Goal: Use online tool/utility: Utilize a website feature to perform a specific function

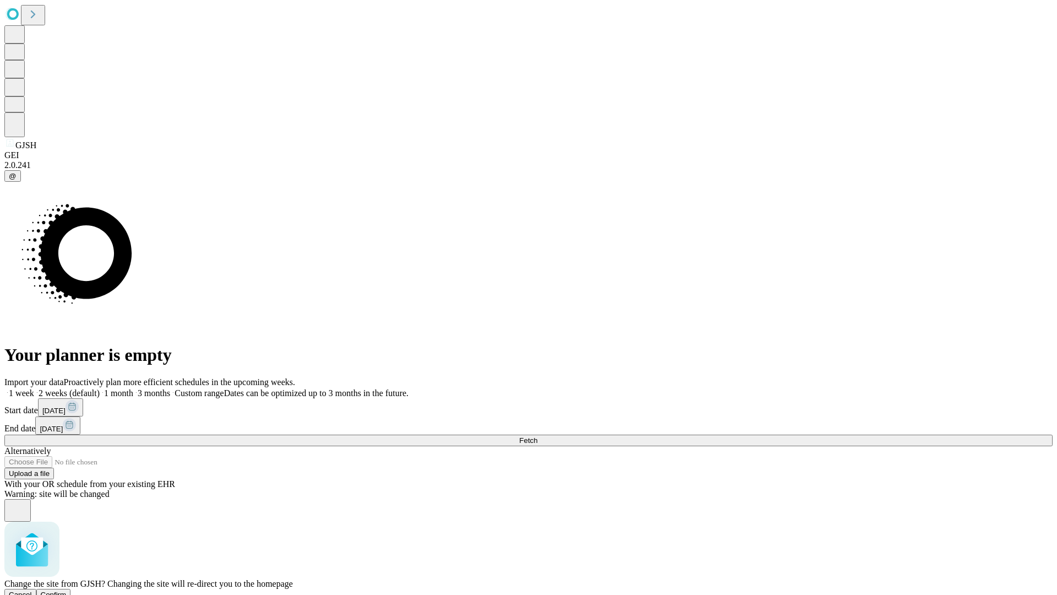
click at [67, 590] on span "Confirm" at bounding box center [54, 594] width 26 height 8
click at [133, 388] on label "1 month" at bounding box center [117, 392] width 34 height 9
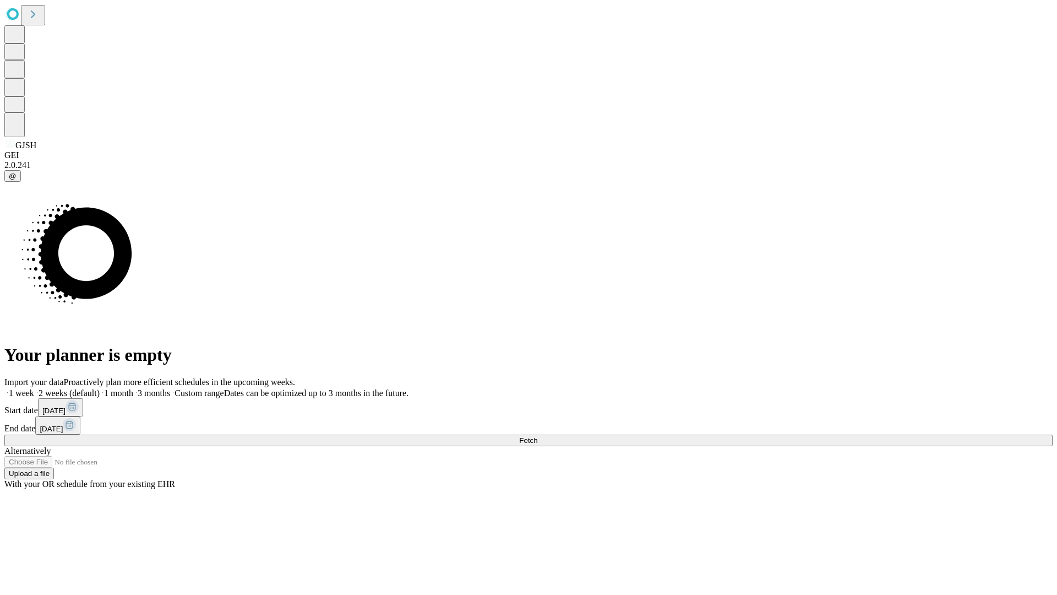
click at [538, 436] on span "Fetch" at bounding box center [528, 440] width 18 height 8
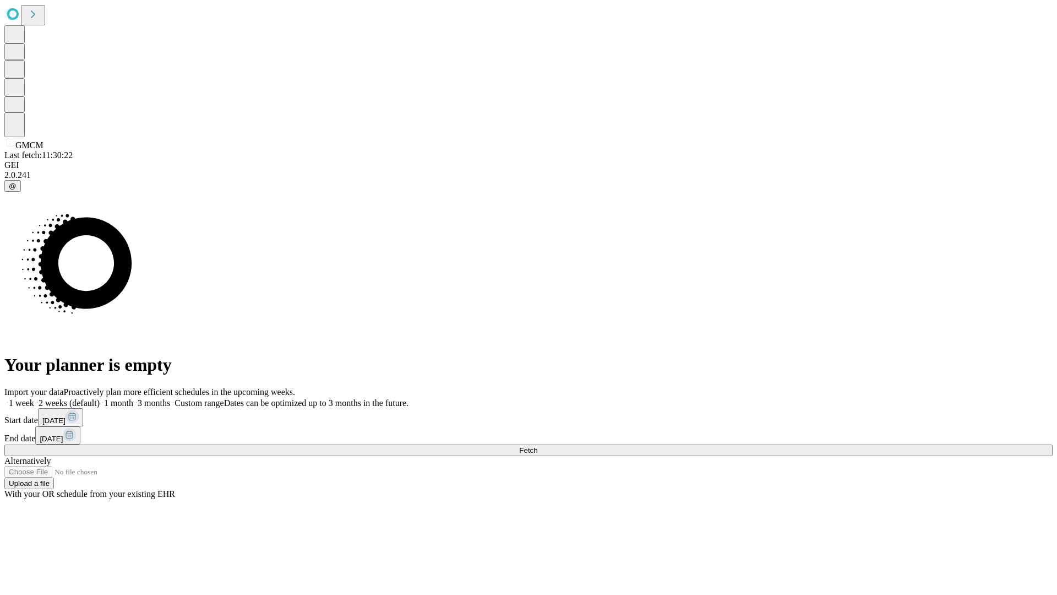
click at [133, 398] on label "1 month" at bounding box center [117, 402] width 34 height 9
click at [538, 446] on span "Fetch" at bounding box center [528, 450] width 18 height 8
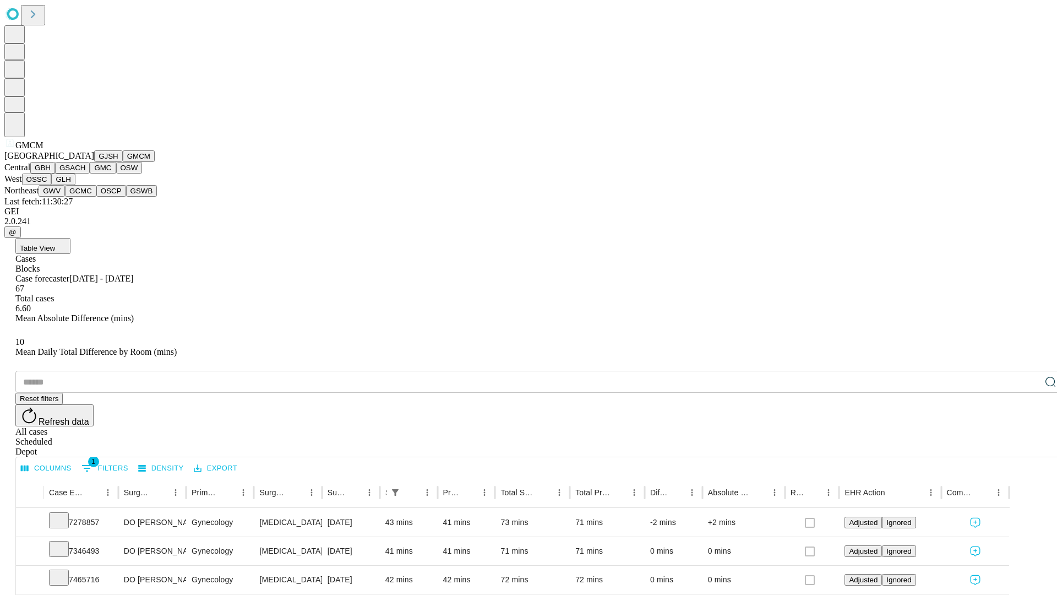
click at [55, 173] on button "GBH" at bounding box center [42, 168] width 25 height 12
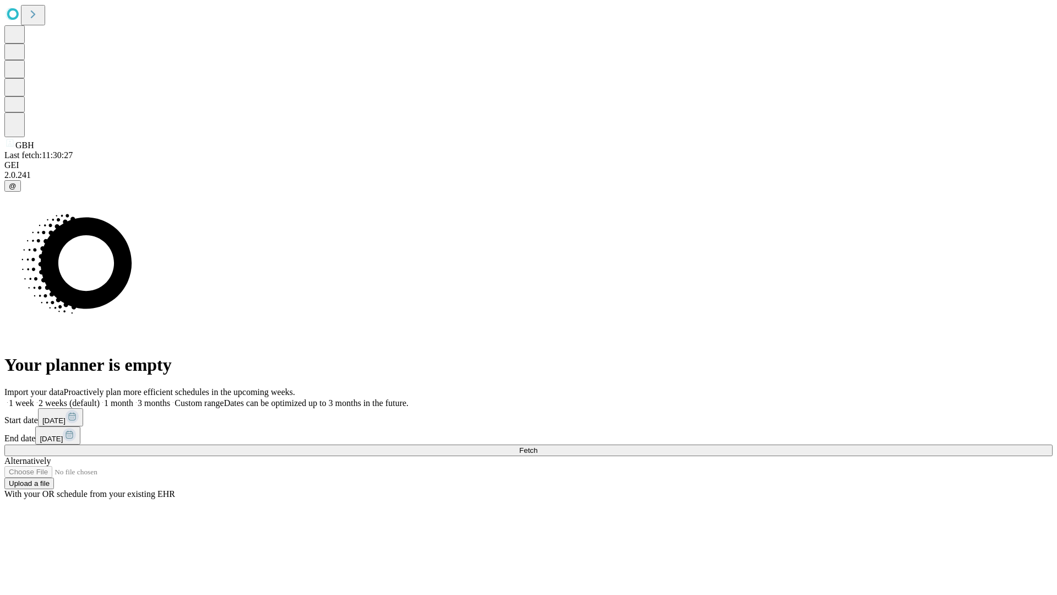
click at [133, 398] on label "1 month" at bounding box center [117, 402] width 34 height 9
click at [538, 446] on span "Fetch" at bounding box center [528, 450] width 18 height 8
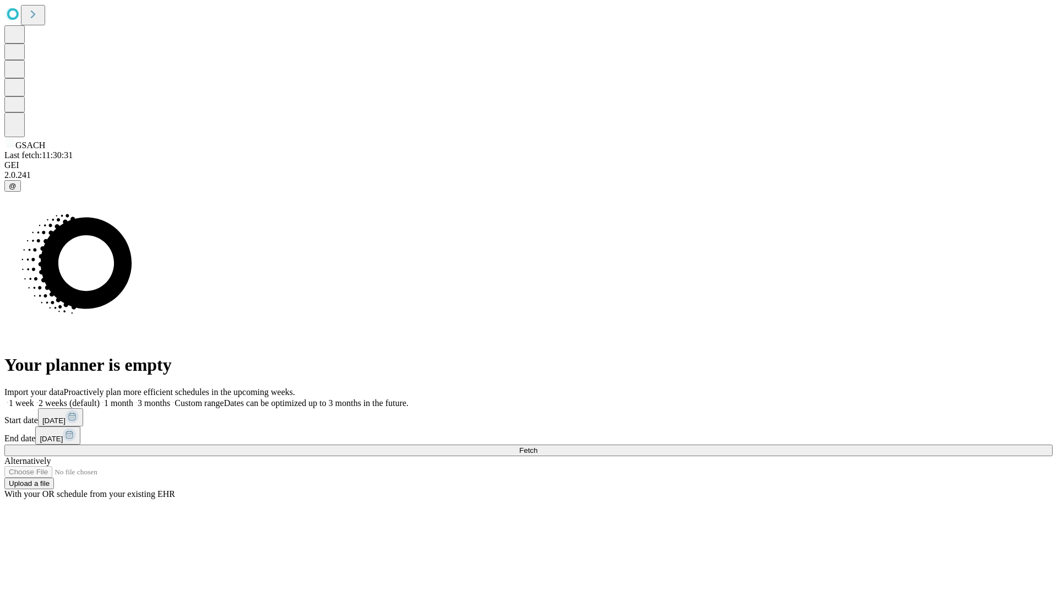
click at [538, 446] on span "Fetch" at bounding box center [528, 450] width 18 height 8
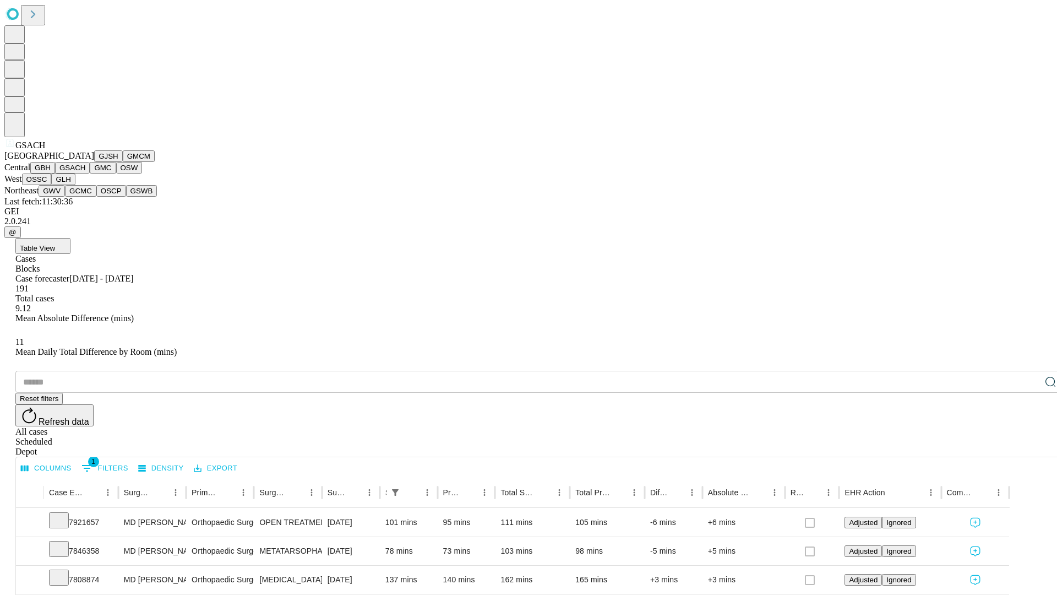
click at [90, 173] on button "GMC" at bounding box center [103, 168] width 26 height 12
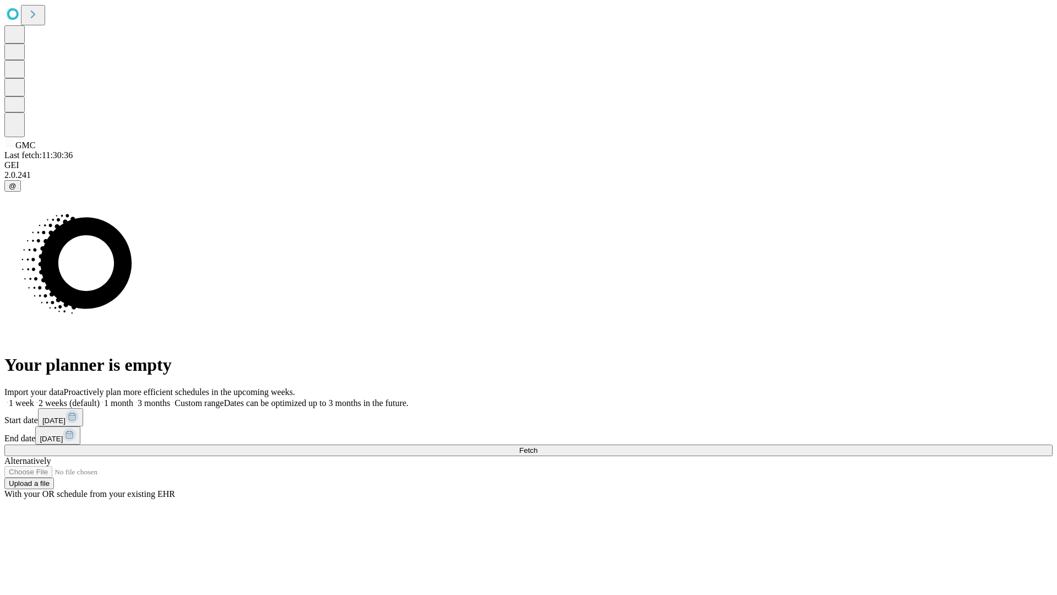
click at [133, 398] on label "1 month" at bounding box center [117, 402] width 34 height 9
click at [538, 446] on span "Fetch" at bounding box center [528, 450] width 18 height 8
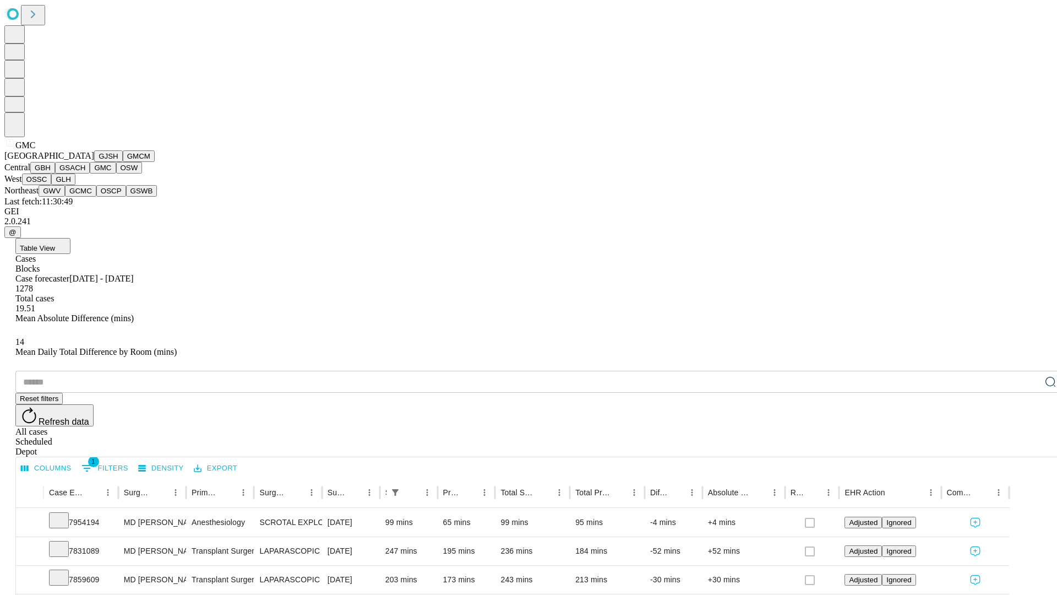
click at [116, 173] on button "OSW" at bounding box center [129, 168] width 26 height 12
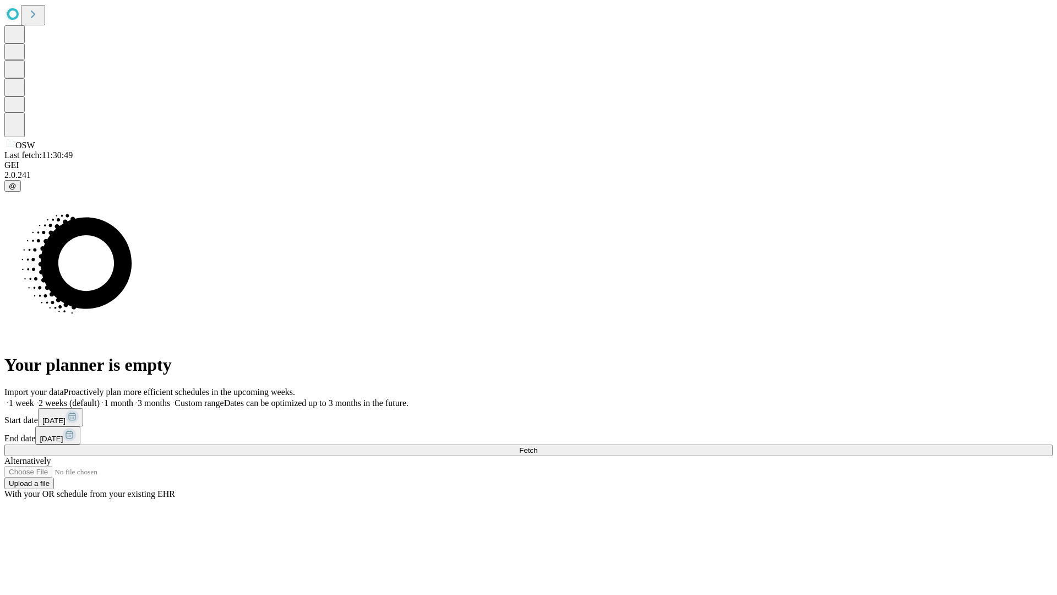
click at [133, 398] on label "1 month" at bounding box center [117, 402] width 34 height 9
click at [538, 446] on span "Fetch" at bounding box center [528, 450] width 18 height 8
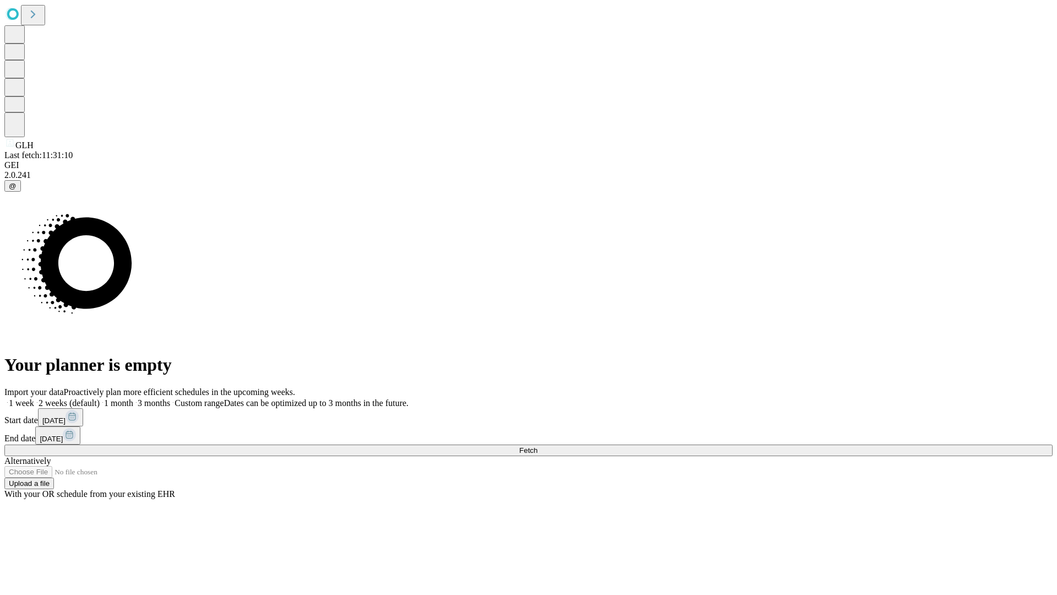
click at [133, 398] on label "1 month" at bounding box center [117, 402] width 34 height 9
click at [538, 446] on span "Fetch" at bounding box center [528, 450] width 18 height 8
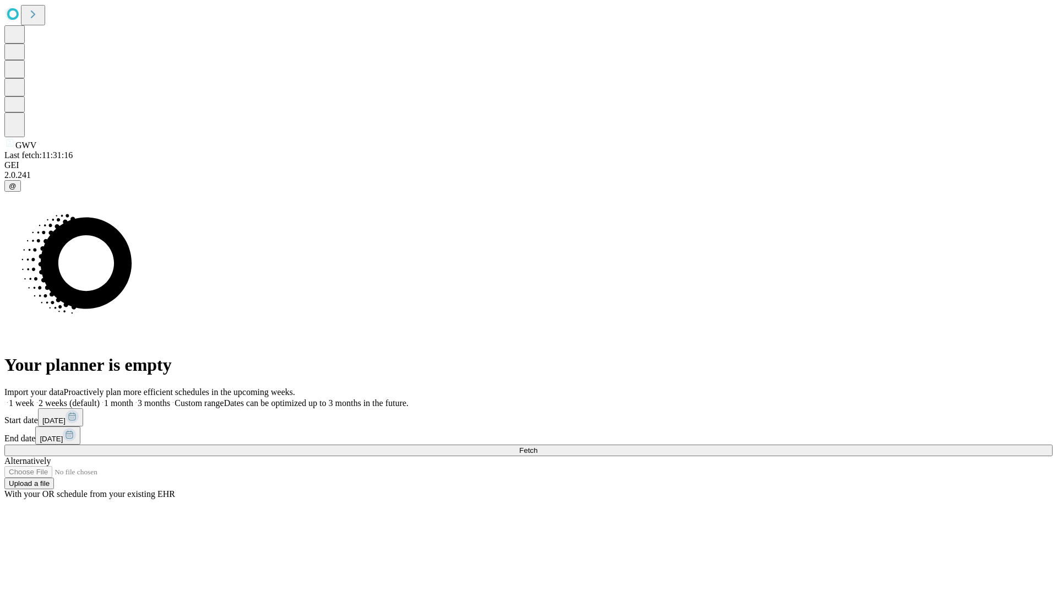
click at [133, 398] on label "1 month" at bounding box center [117, 402] width 34 height 9
click at [538, 446] on span "Fetch" at bounding box center [528, 450] width 18 height 8
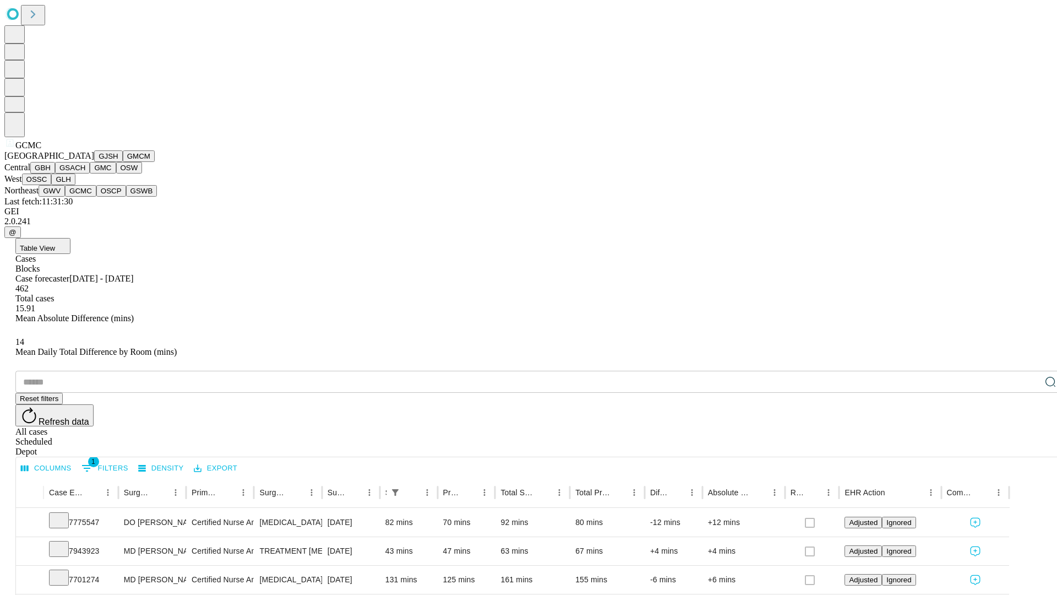
click at [96, 197] on button "OSCP" at bounding box center [111, 191] width 30 height 12
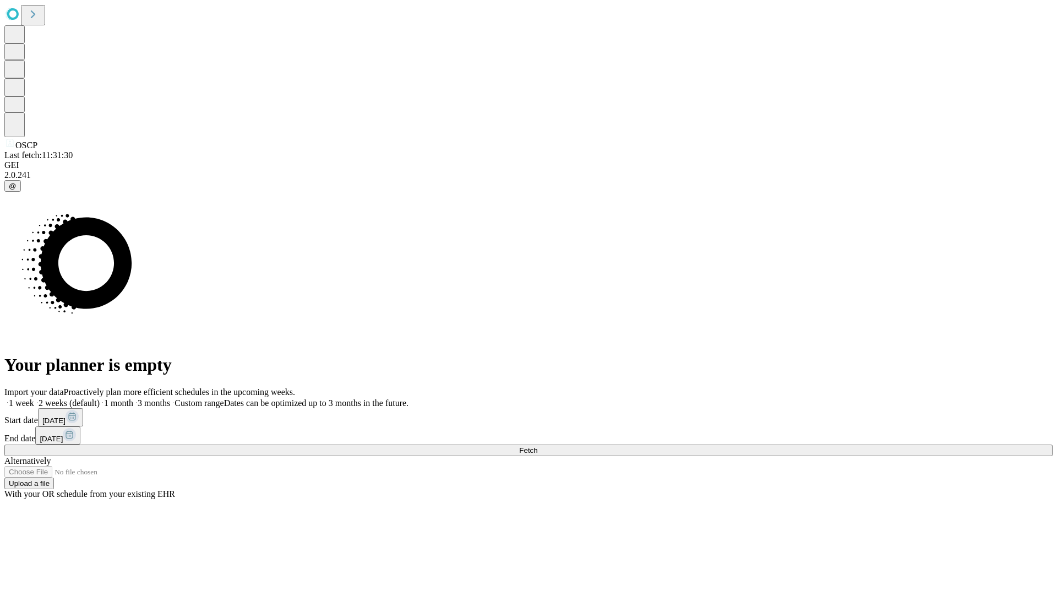
click at [133, 398] on label "1 month" at bounding box center [117, 402] width 34 height 9
click at [538, 446] on span "Fetch" at bounding box center [528, 450] width 18 height 8
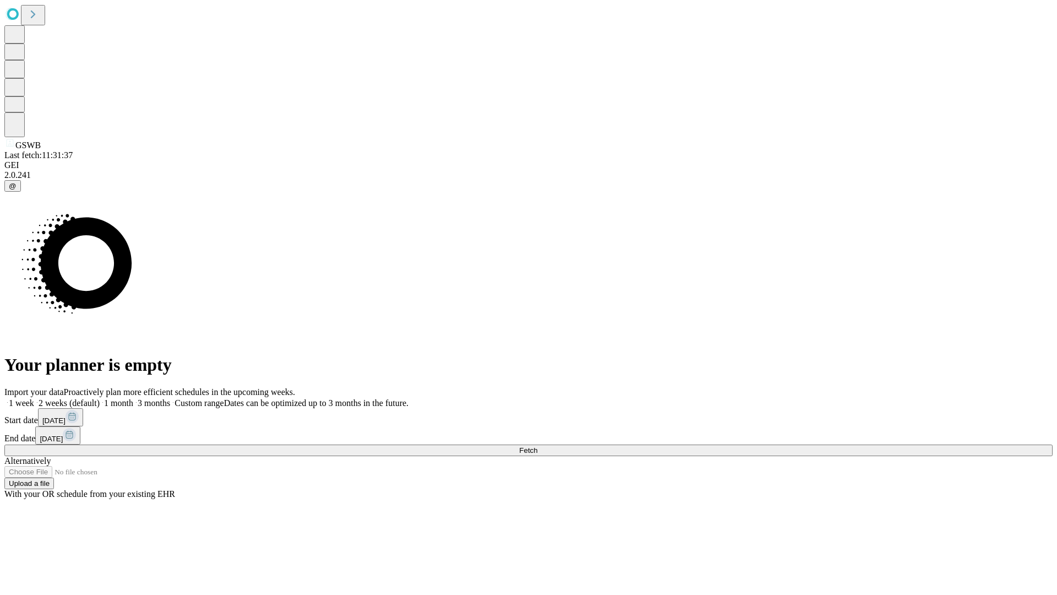
click at [133, 398] on label "1 month" at bounding box center [117, 402] width 34 height 9
click at [538, 446] on span "Fetch" at bounding box center [528, 450] width 18 height 8
